Goal: Task Accomplishment & Management: Use online tool/utility

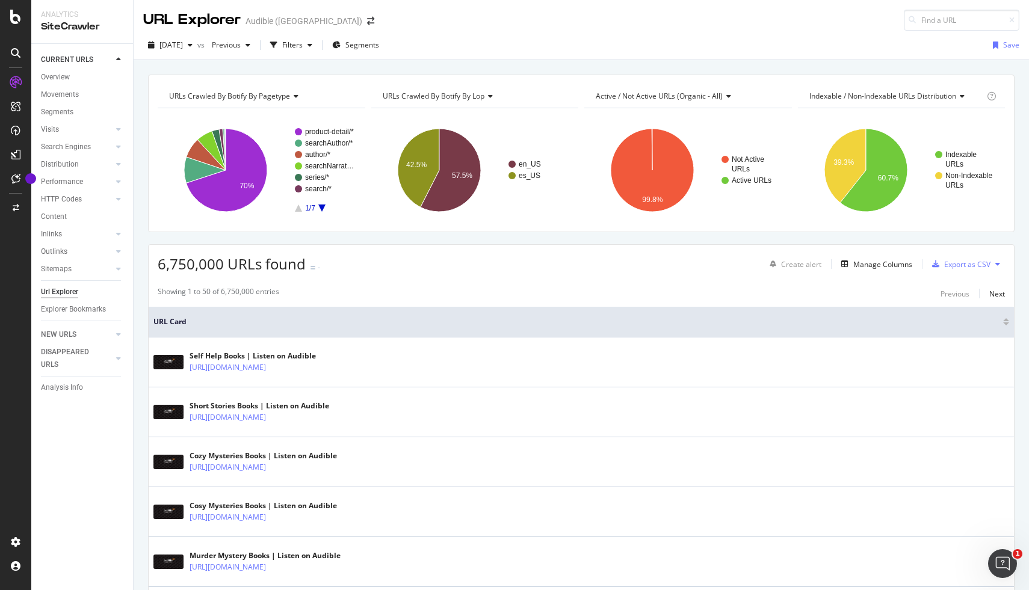
click at [323, 206] on icon "A chart." at bounding box center [321, 208] width 7 height 7
click at [298, 207] on icon "A chart." at bounding box center [298, 208] width 7 height 7
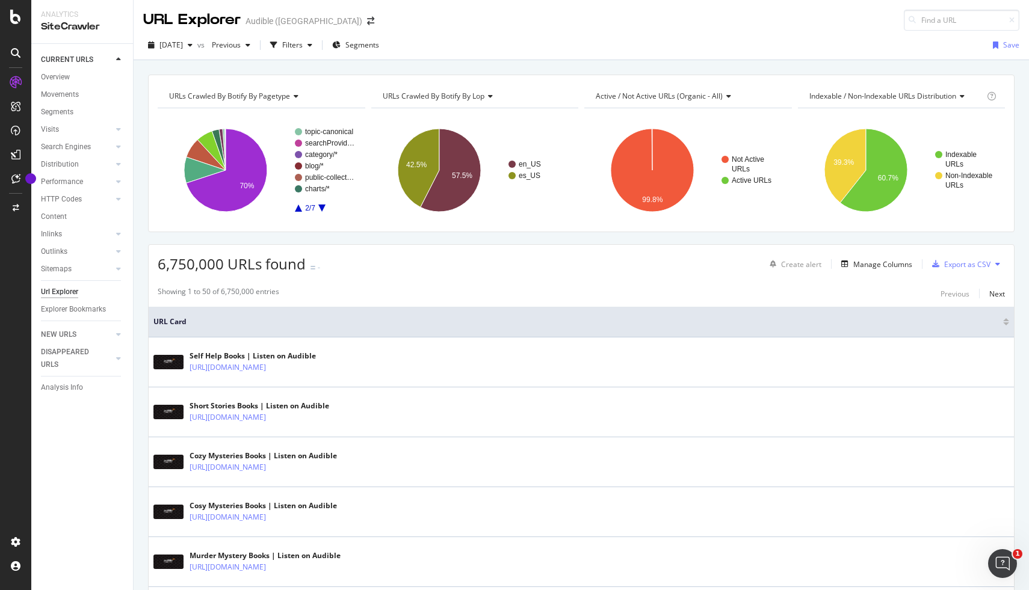
click at [298, 207] on icon "A chart." at bounding box center [298, 208] width 7 height 7
click at [321, 209] on icon "A chart." at bounding box center [321, 208] width 7 height 7
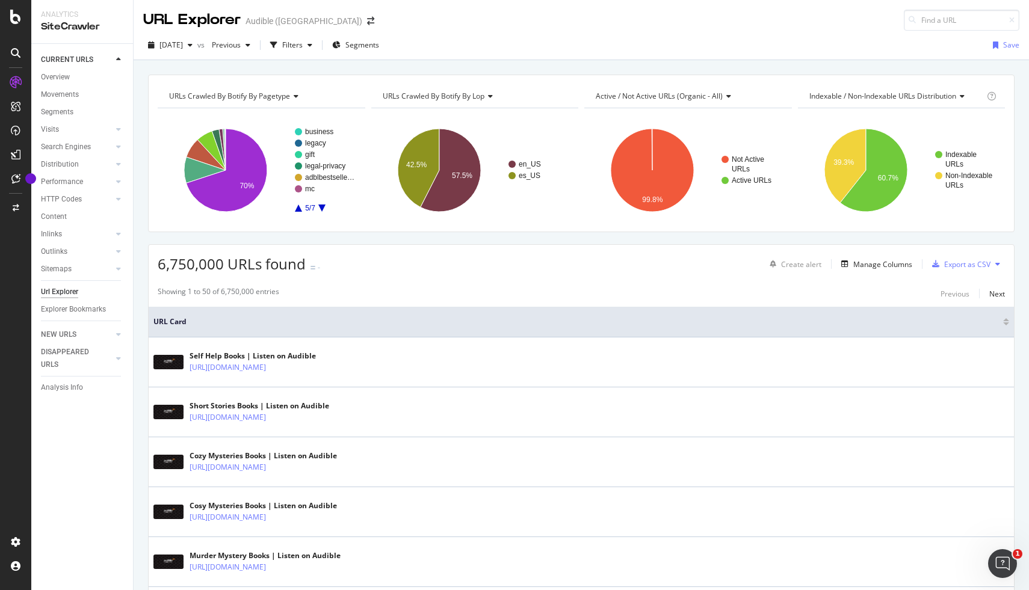
click at [298, 210] on icon "A chart." at bounding box center [298, 208] width 7 height 7
click at [321, 209] on icon "A chart." at bounding box center [321, 208] width 7 height 7
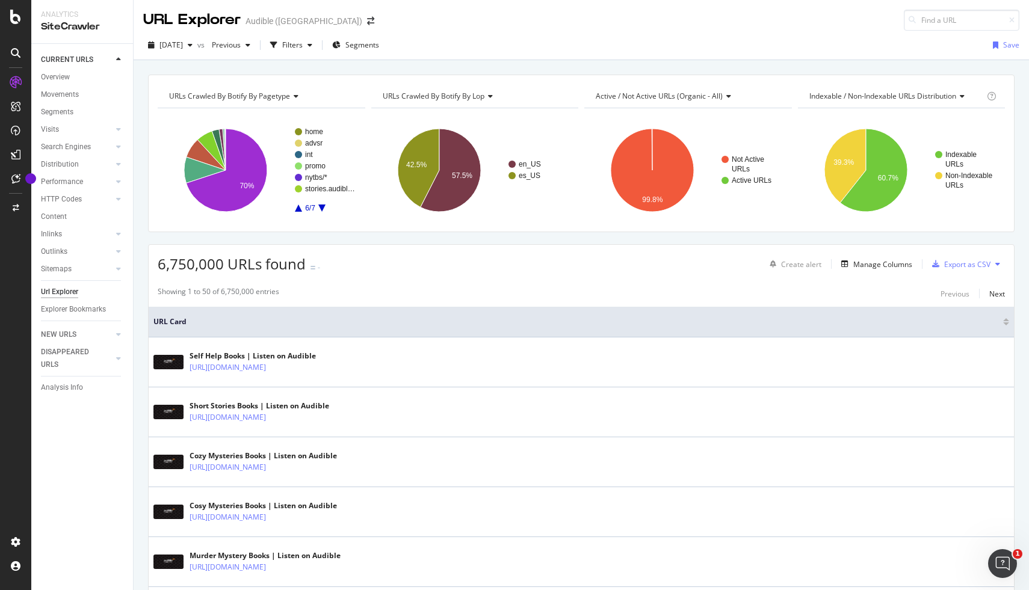
click at [321, 209] on icon "A chart." at bounding box center [321, 208] width 7 height 7
click at [303, 44] on div "Filters" at bounding box center [292, 45] width 20 height 10
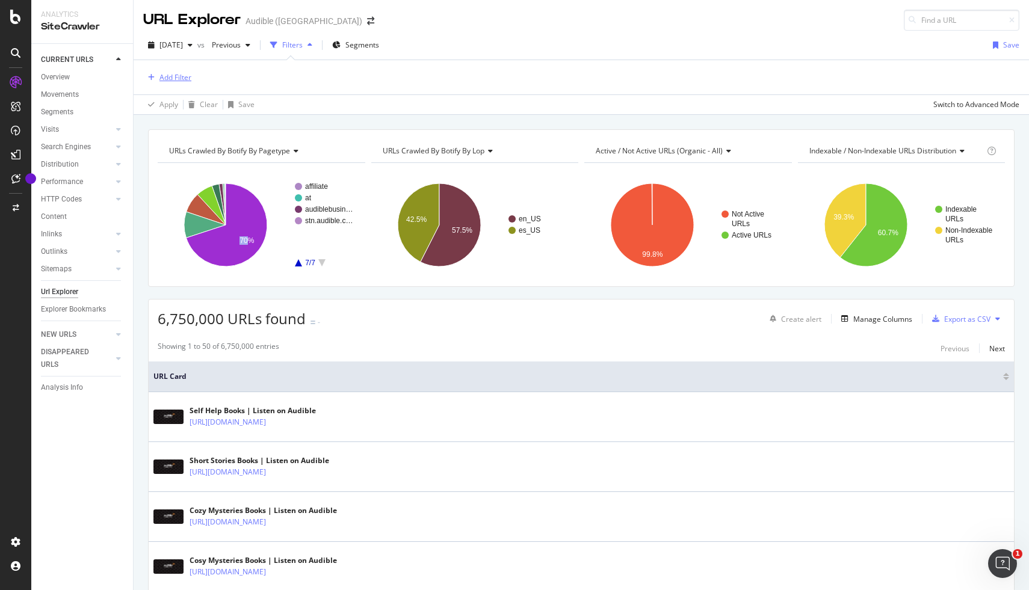
click at [179, 80] on div "Add Filter" at bounding box center [175, 77] width 32 height 10
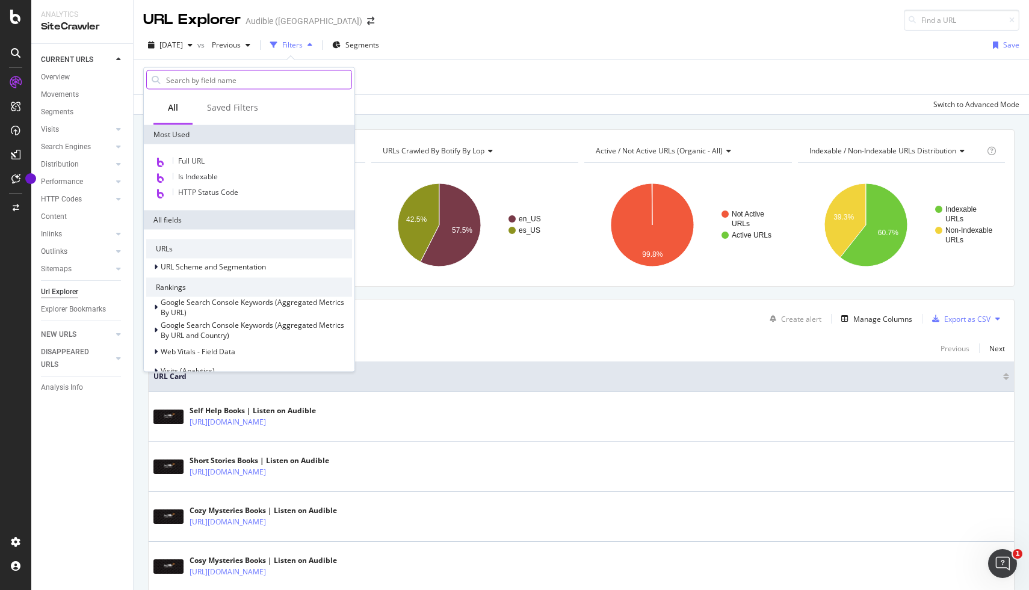
click at [184, 82] on input "text" at bounding box center [258, 80] width 187 height 18
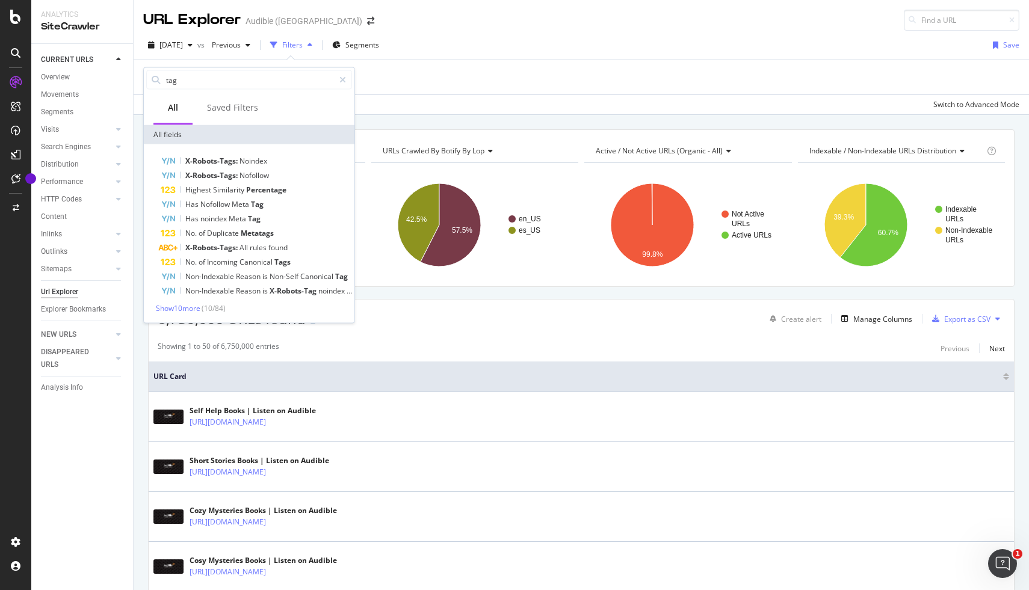
type input "u"
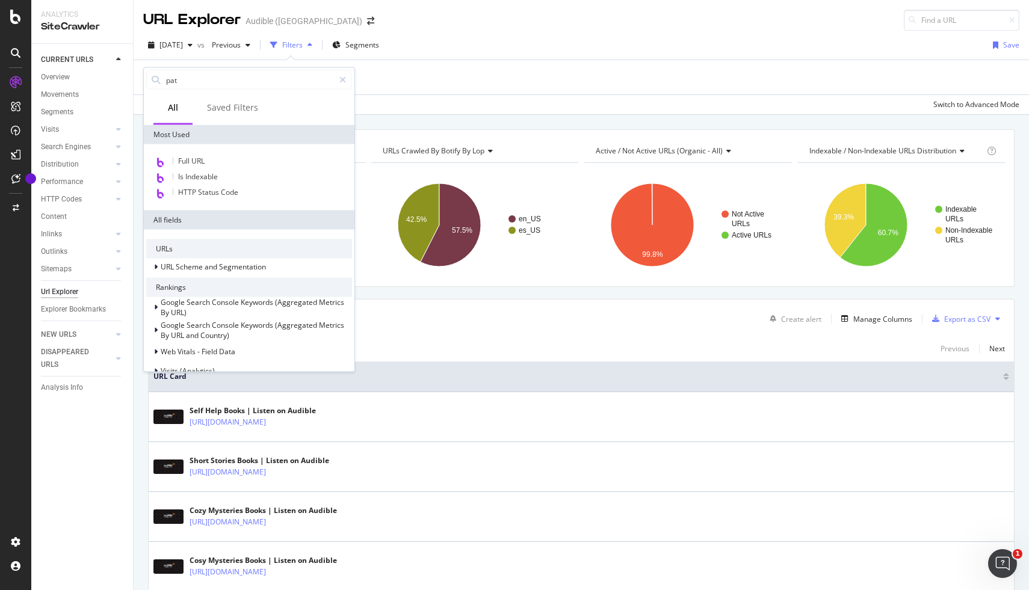
type input "path"
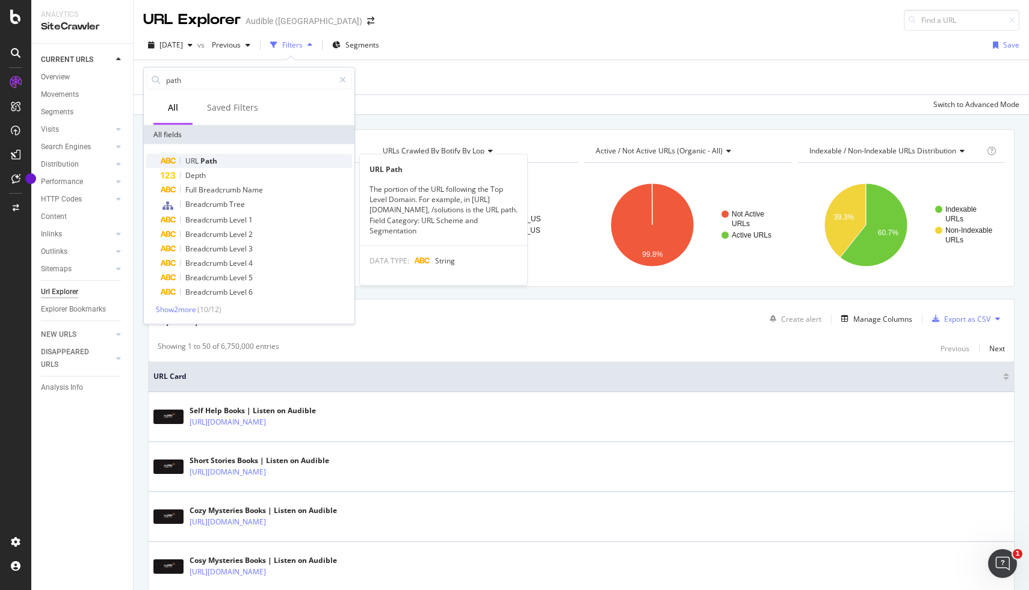
click at [206, 162] on span "Path" at bounding box center [208, 161] width 17 height 10
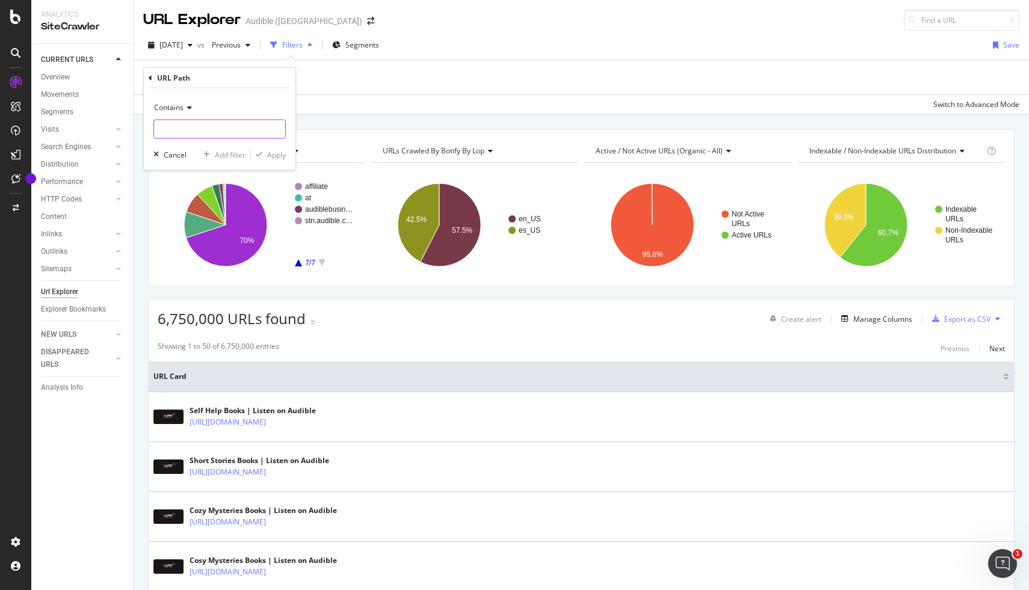
click at [182, 122] on input "text" at bounding box center [219, 129] width 131 height 19
type input "/tag/"
click button "Apply" at bounding box center [268, 155] width 35 height 12
